Goal: Information Seeking & Learning: Learn about a topic

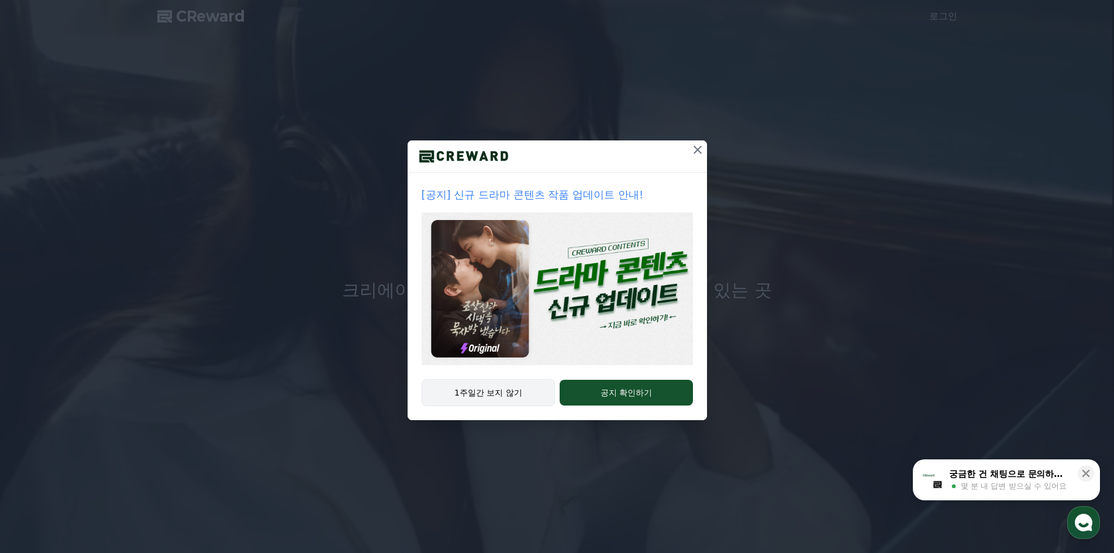
click at [505, 402] on button "1주일간 보지 않기" at bounding box center [489, 392] width 134 height 27
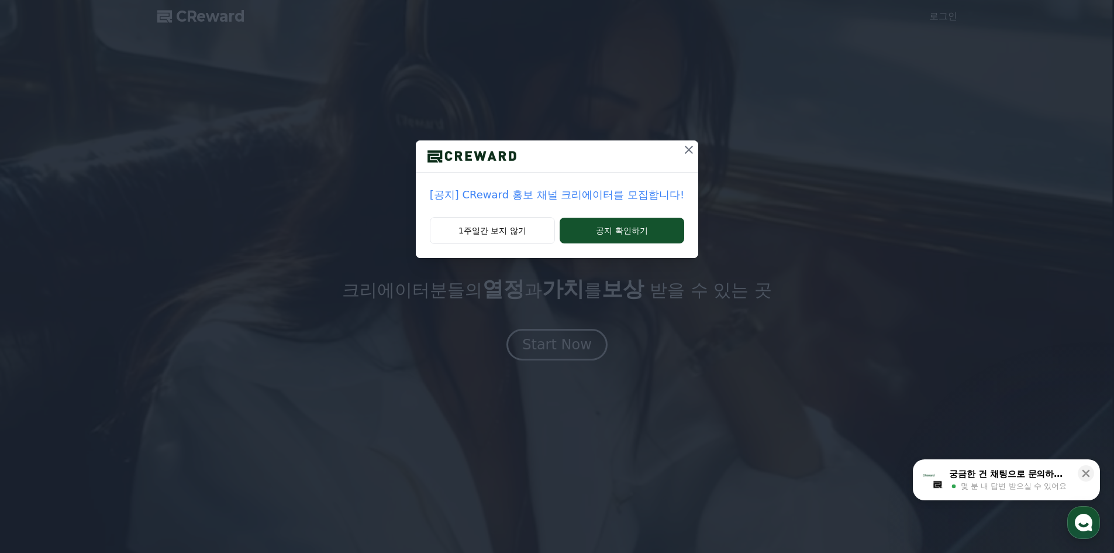
click at [653, 197] on p "[공지] CReward 홍보 채널 크리에이터를 모집합니다!" at bounding box center [557, 195] width 254 height 16
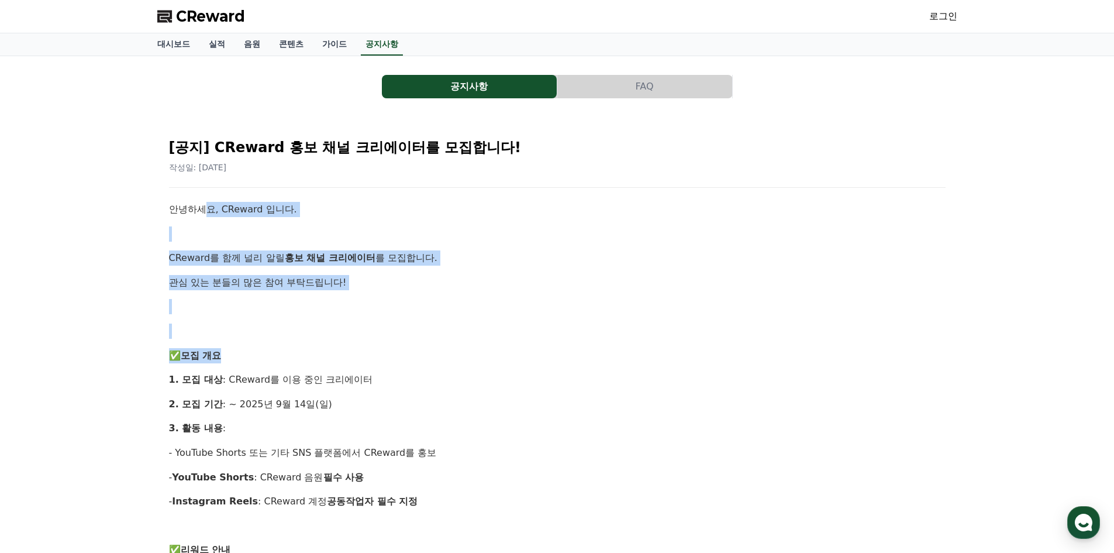
drag, startPoint x: 202, startPoint y: 215, endPoint x: 537, endPoint y: 352, distance: 361.5
click at [537, 352] on p "✅ 모집 개요" at bounding box center [557, 355] width 777 height 15
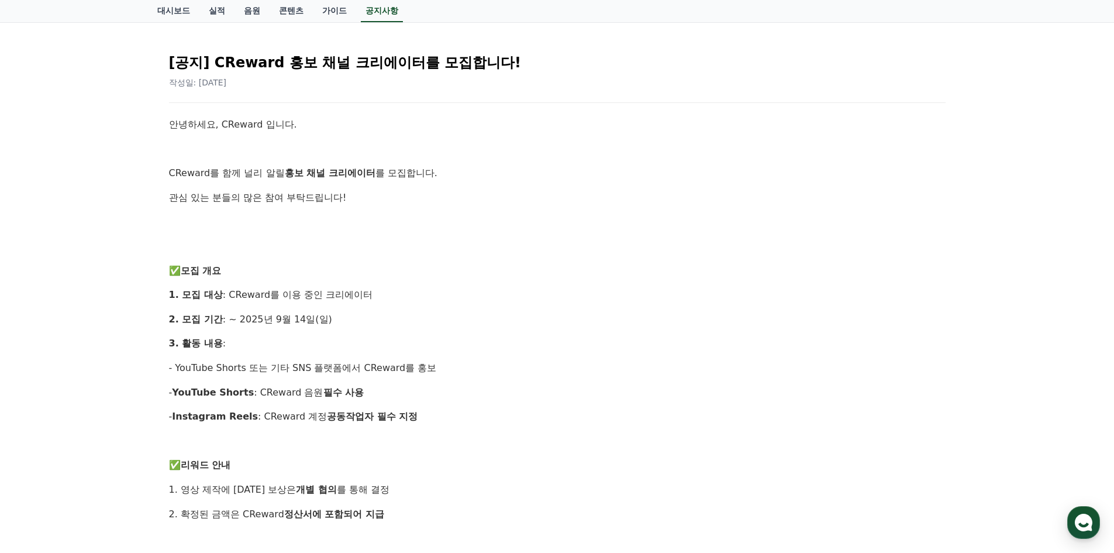
scroll to position [117, 0]
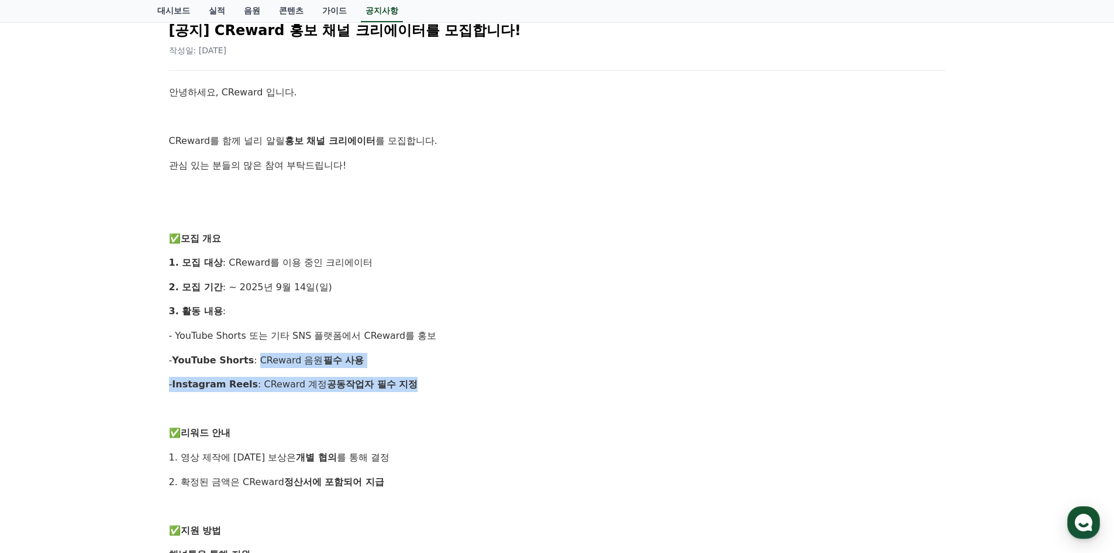
drag, startPoint x: 323, startPoint y: 369, endPoint x: 474, endPoint y: 379, distance: 151.3
click at [474, 379] on div "안녕하세요, CReward 입니다. CReward를 함께 널리 알릴 홍보 채널 크리에이터 를 모집합니다. 관심 있는 분들의 많은 참여 부탁드립…" at bounding box center [557, 494] width 777 height 818
click at [474, 379] on p "- Instagram Reels : CReward 계정 공동작업자 필수 지정" at bounding box center [557, 384] width 777 height 15
drag, startPoint x: 422, startPoint y: 386, endPoint x: 158, endPoint y: 357, distance: 265.9
click at [158, 357] on div "[공지] CReward 홍보 채널 크리에이터를 모집합니다! 작성일: [DATE] 안녕하세요, CReward 입니다. CReward를 함께 널리…" at bounding box center [557, 474] width 800 height 949
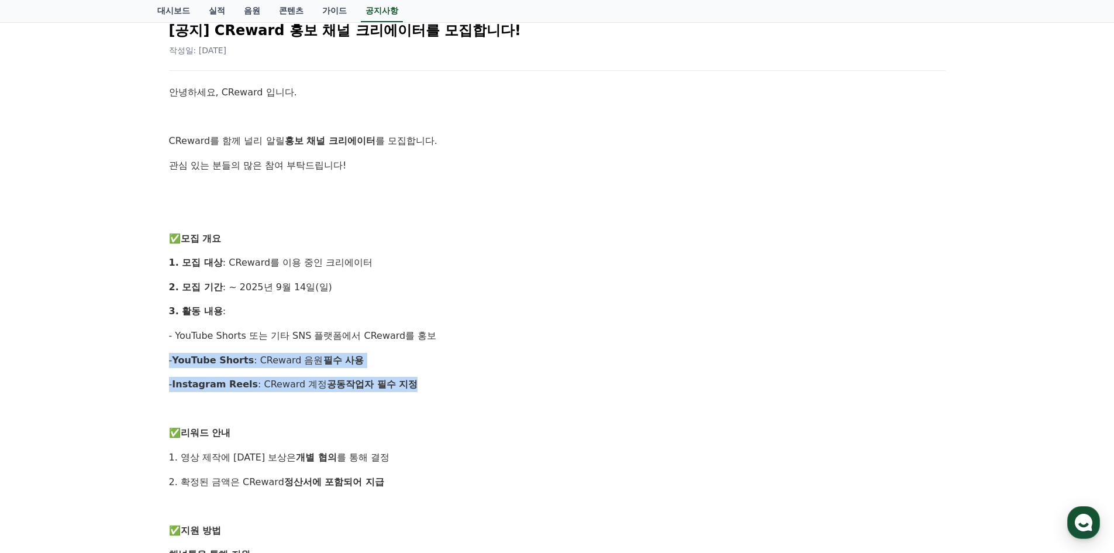
click at [158, 357] on div "[공지] CReward 홍보 채널 크리에이터를 모집합니다! 작성일: [DATE] 안녕하세요, CReward 입니다. CReward를 함께 널리…" at bounding box center [557, 474] width 800 height 949
drag, startPoint x: 158, startPoint y: 357, endPoint x: 456, endPoint y: 382, distance: 298.8
click at [456, 382] on div "[공지] CReward 홍보 채널 크리에이터를 모집합니다! 작성일: [DATE] 안녕하세요, CReward 입니다. CReward를 함께 널리…" at bounding box center [557, 474] width 800 height 949
click at [456, 382] on p "- Instagram Reels : CReward 계정 공동작업자 필수 지정" at bounding box center [557, 384] width 777 height 15
drag, startPoint x: 233, startPoint y: 362, endPoint x: 149, endPoint y: 350, distance: 84.5
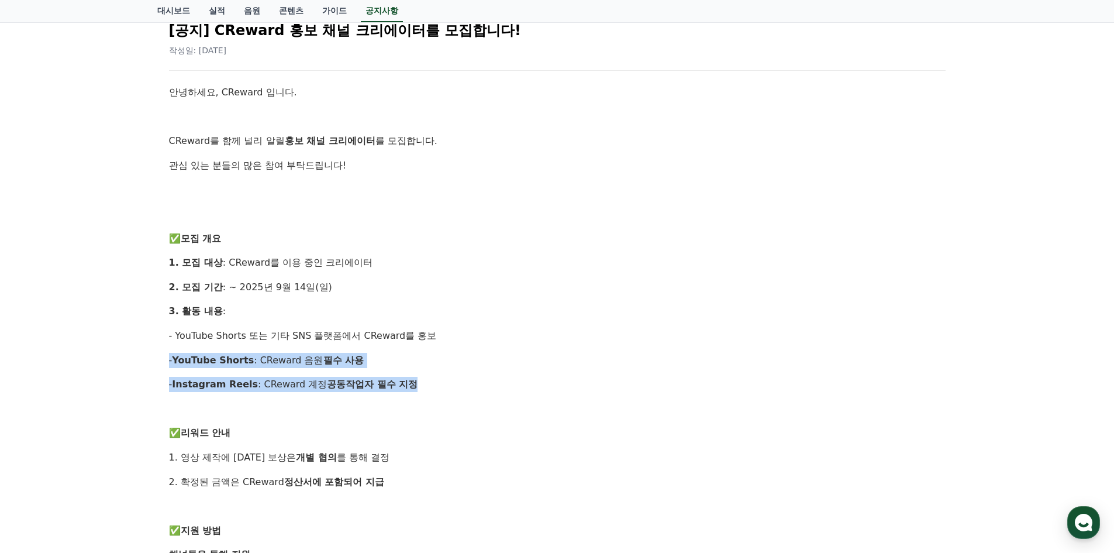
click at [149, 350] on div "공지사항 FAQ [공지] CReward 홍보 채널 크리에이터를 모집합니다! 작성일: [DATE] 안녕하세요, CReward 입니다. CRewa…" at bounding box center [557, 449] width 819 height 1020
drag, startPoint x: 193, startPoint y: 353, endPoint x: 449, endPoint y: 388, distance: 258.5
click at [449, 388] on div "공지사항 FAQ [공지] CReward 홍보 채널 크리에이터를 모집합니다! 작성일: [DATE] 안녕하세요, CReward 입니다. CRewa…" at bounding box center [557, 449] width 819 height 1020
click at [449, 388] on p "- Instagram Reels : CReward 계정 공동작업자 필수 지정" at bounding box center [557, 384] width 777 height 15
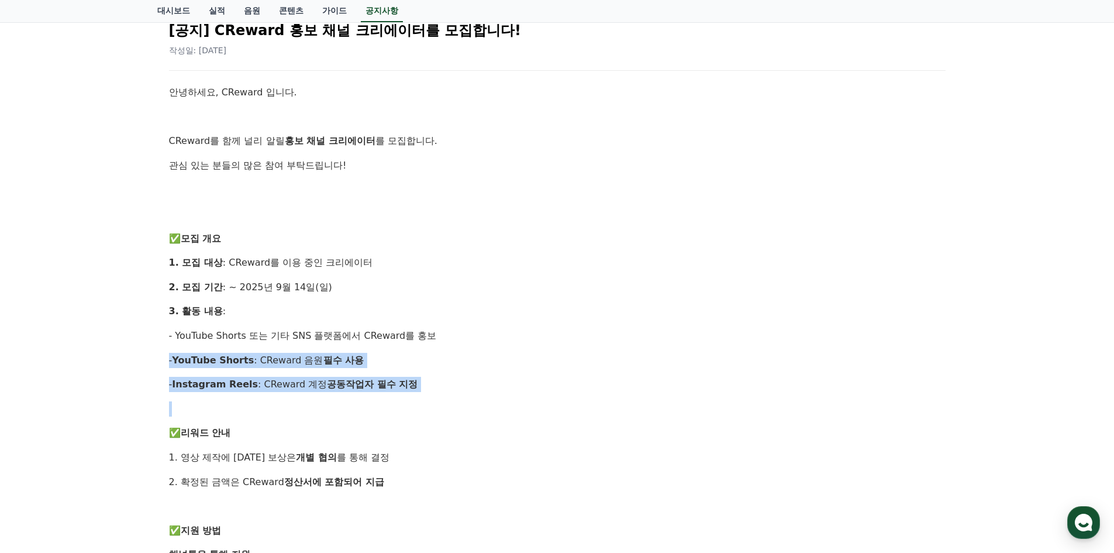
drag, startPoint x: 449, startPoint y: 388, endPoint x: 170, endPoint y: 352, distance: 281.9
click at [170, 352] on div "안녕하세요, CReward 입니다. CReward를 함께 널리 알릴 홍보 채널 크리에이터 를 모집합니다. 관심 있는 분들의 많은 참여 부탁드립…" at bounding box center [557, 494] width 777 height 818
click at [170, 353] on p "- YouTube Shorts : CReward 음원 필수 사용" at bounding box center [557, 360] width 777 height 15
drag, startPoint x: 199, startPoint y: 358, endPoint x: 445, endPoint y: 389, distance: 247.1
click at [445, 389] on div "안녕하세요, CReward 입니다. CReward를 함께 널리 알릴 홍보 채널 크리에이터 를 모집합니다. 관심 있는 분들의 많은 참여 부탁드립…" at bounding box center [557, 494] width 777 height 818
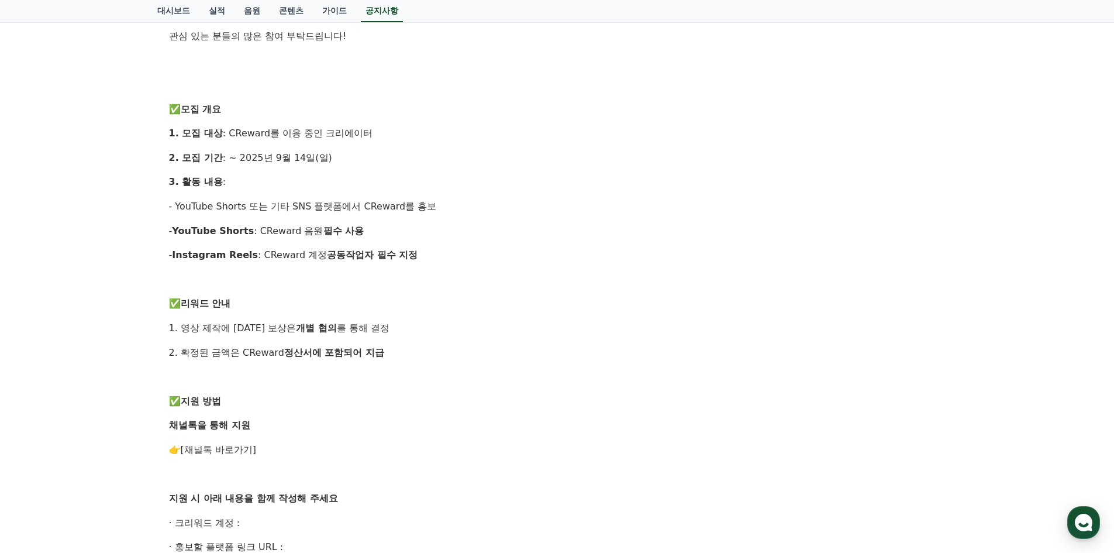
scroll to position [142, 0]
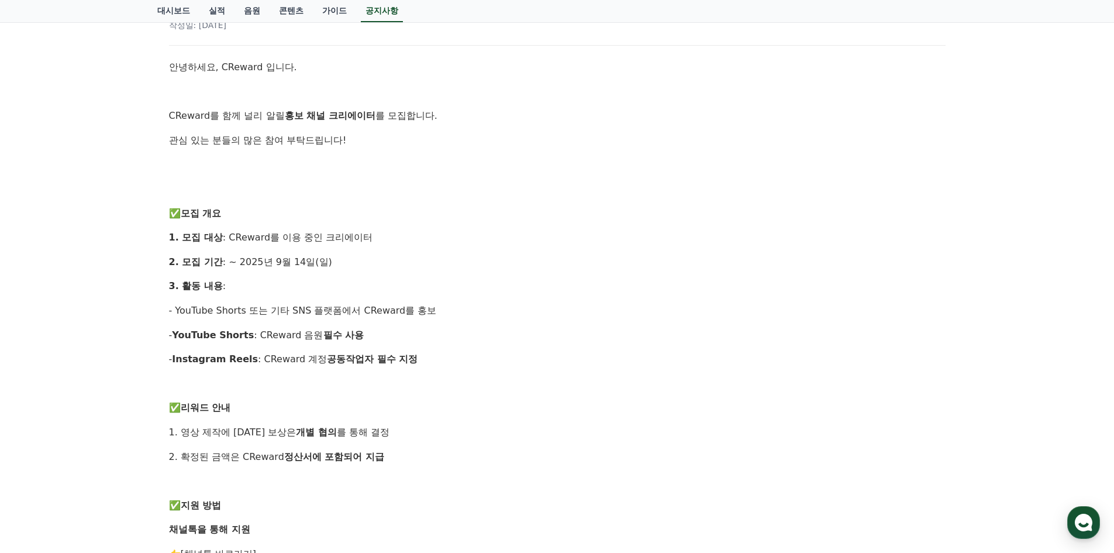
click at [264, 336] on p "- YouTube Shorts : CReward 음원 필수 사용" at bounding box center [557, 335] width 777 height 15
copy p "CReward"
